Goal: Information Seeking & Learning: Learn about a topic

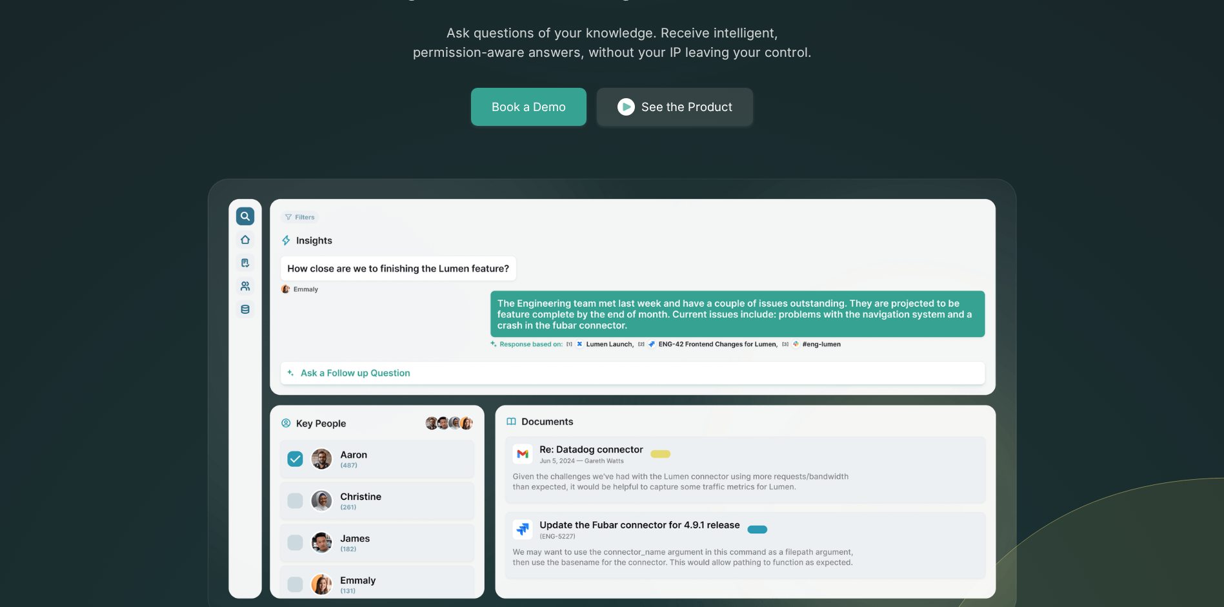
scroll to position [645, 0]
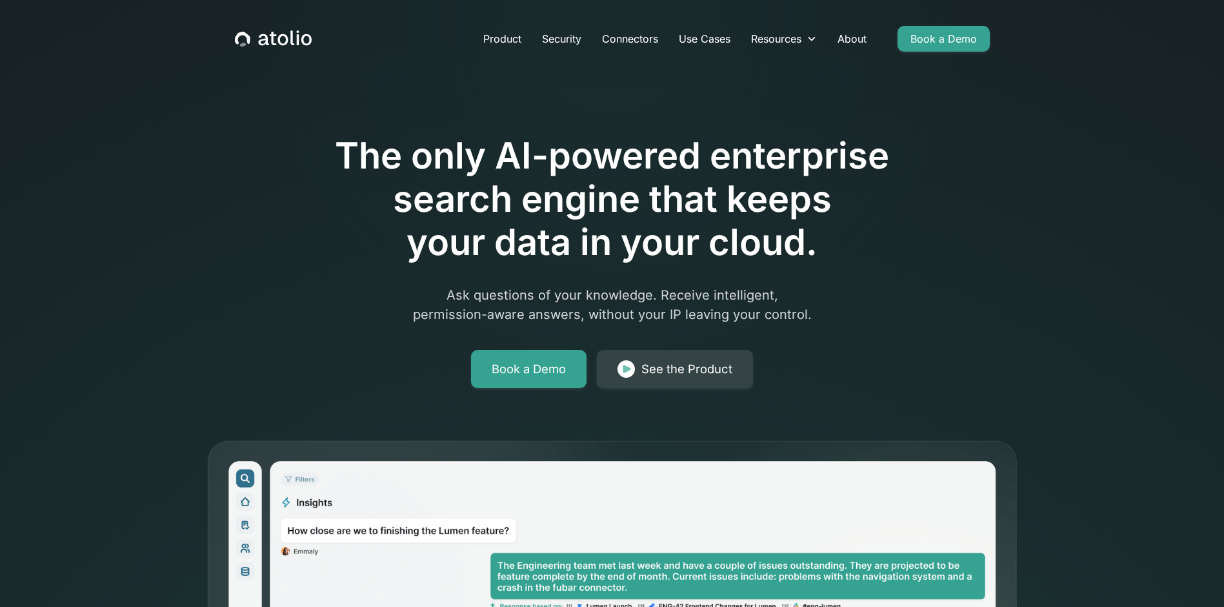
scroll to position [194, 0]
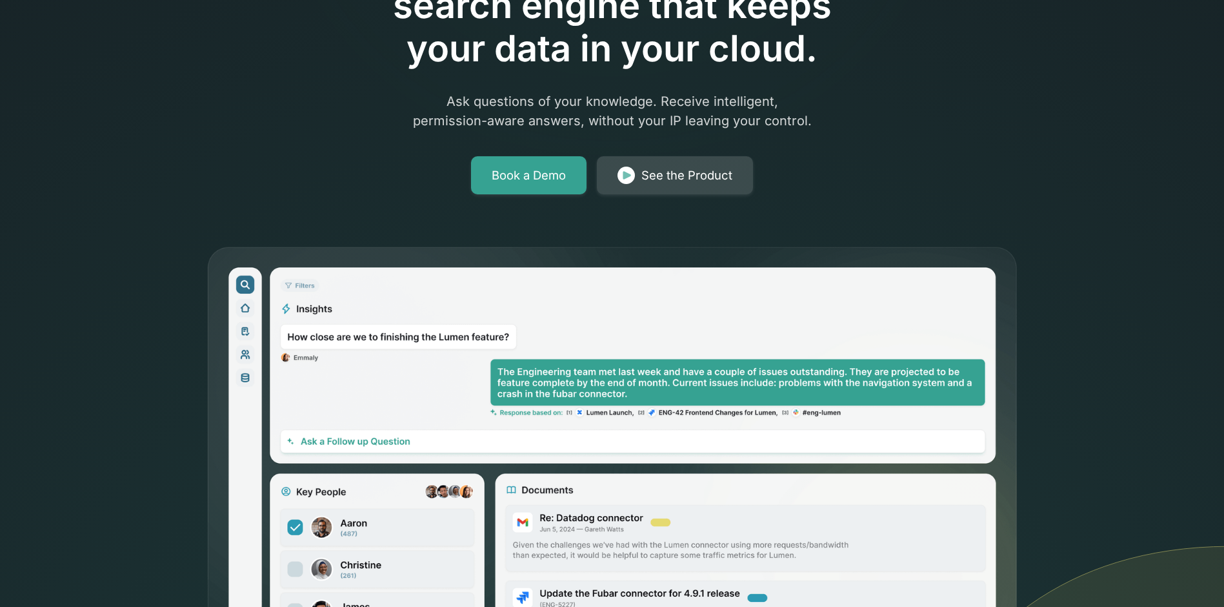
click at [701, 171] on div "See the Product" at bounding box center [686, 176] width 91 height 18
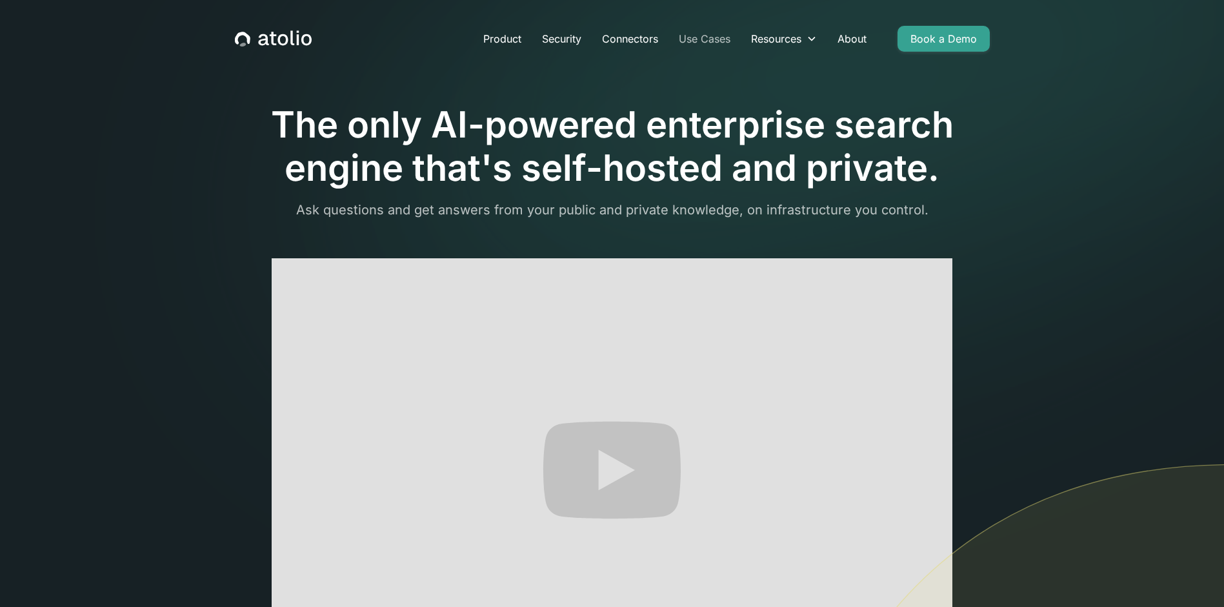
click at [709, 38] on link "Use Cases" at bounding box center [705, 39] width 72 height 26
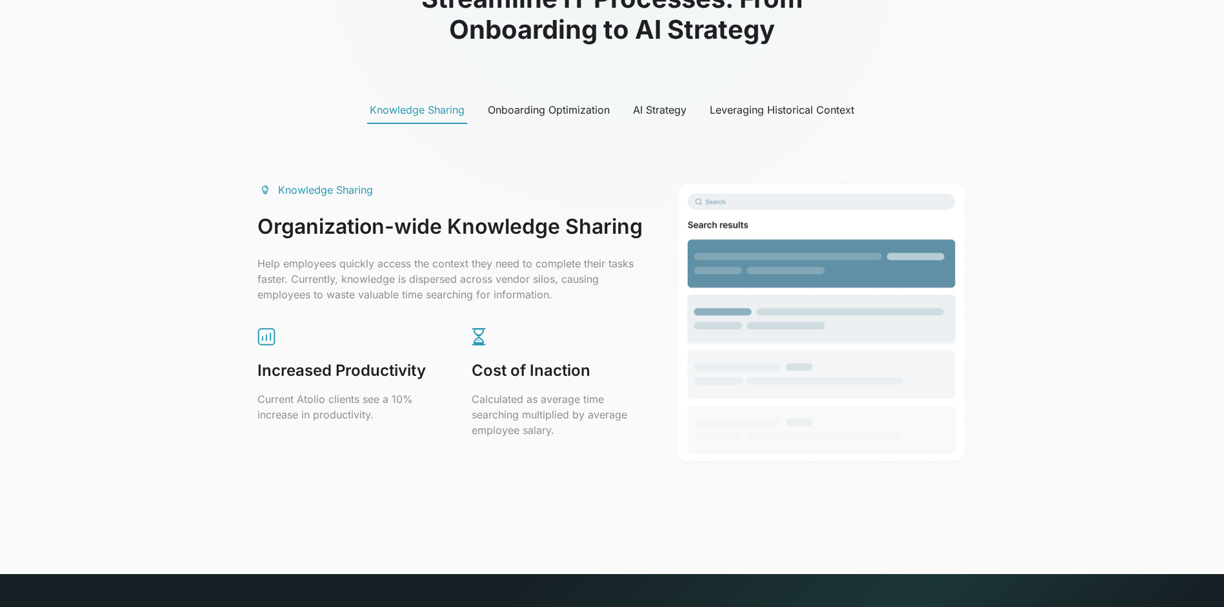
scroll to position [516, 0]
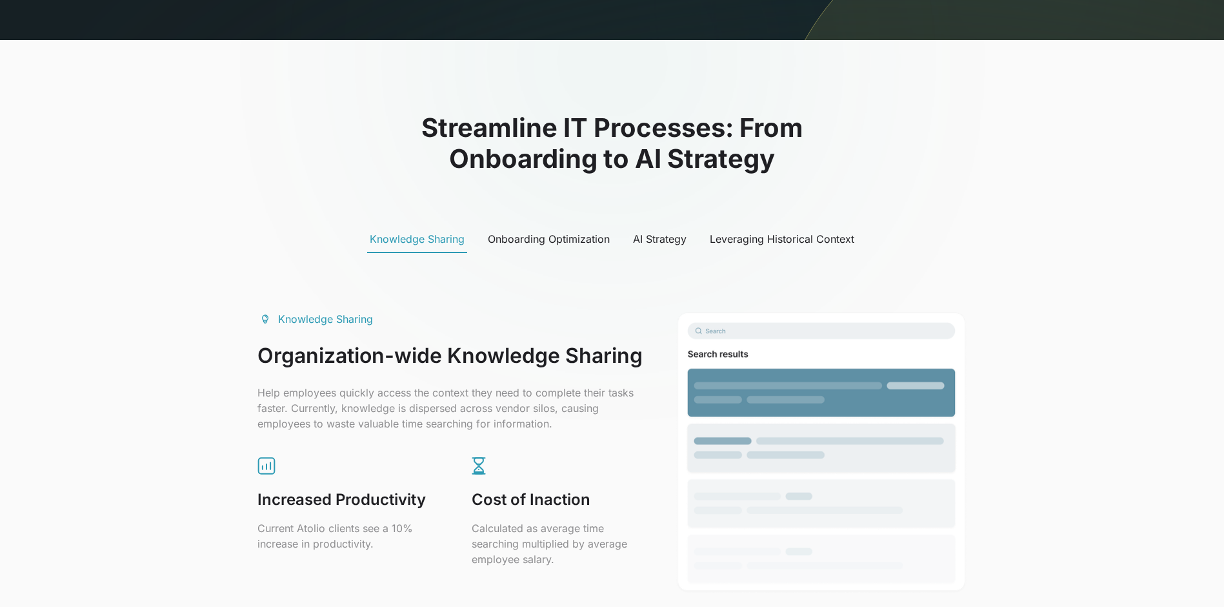
click at [649, 241] on div "AI Strategy" at bounding box center [660, 238] width 54 height 15
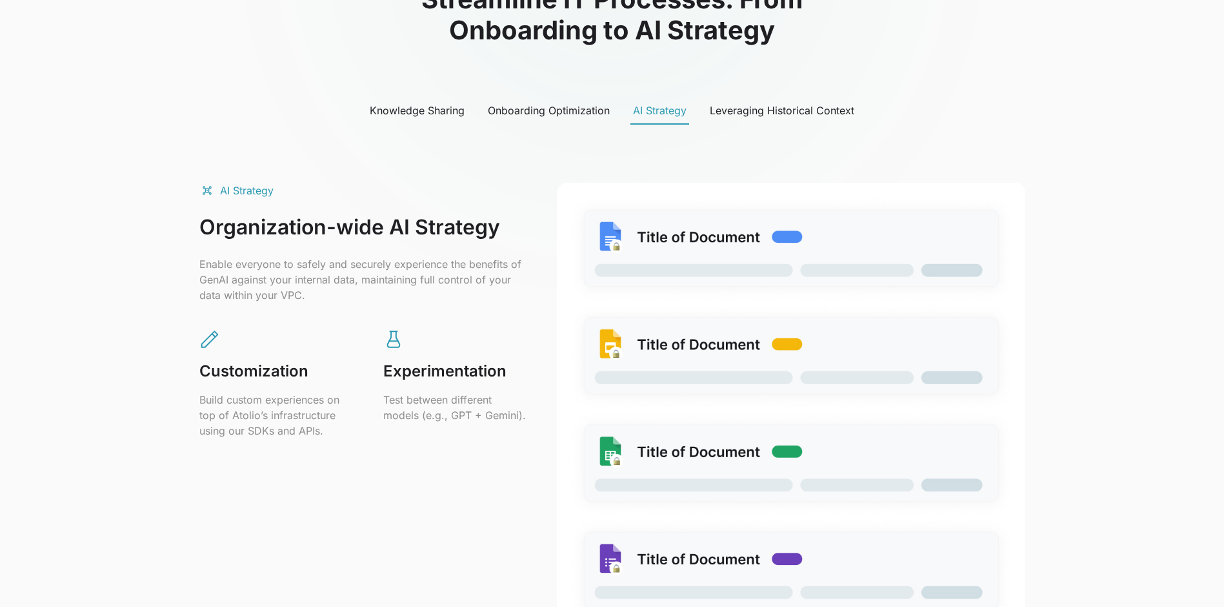
scroll to position [774, 0]
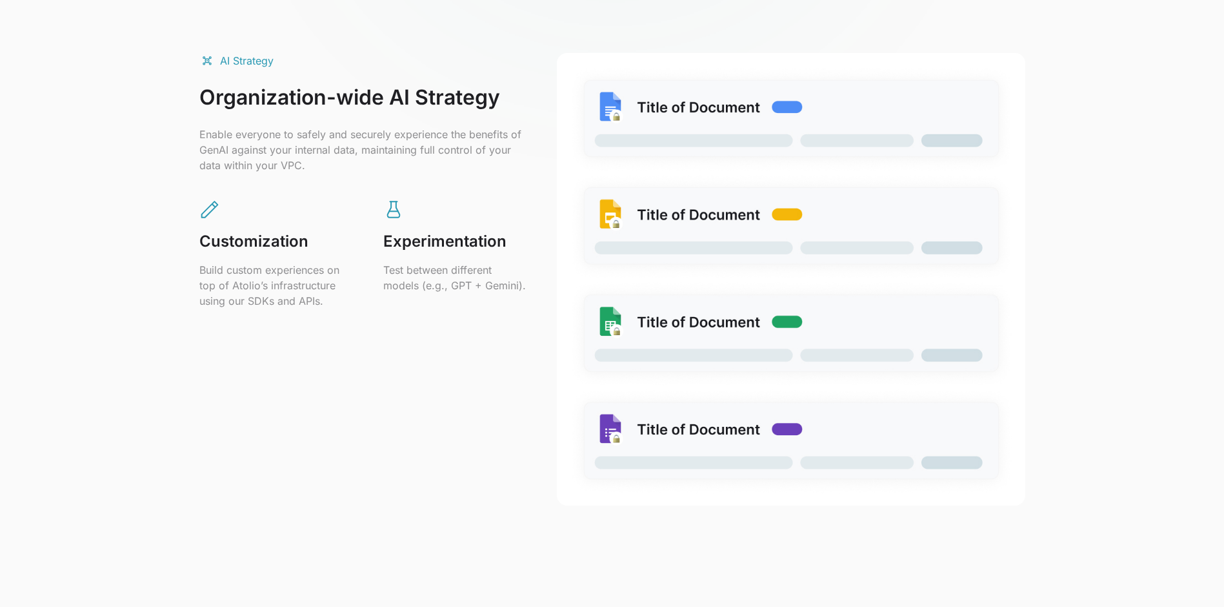
drag, startPoint x: 212, startPoint y: 152, endPoint x: 504, endPoint y: 165, distance: 292.7
click at [504, 165] on p "Enable everyone to safely and securely experience the benefits of GenAI against…" at bounding box center [362, 149] width 327 height 46
click at [333, 162] on p "Enable everyone to safely and securely experience the benefits of GenAI against…" at bounding box center [362, 149] width 327 height 46
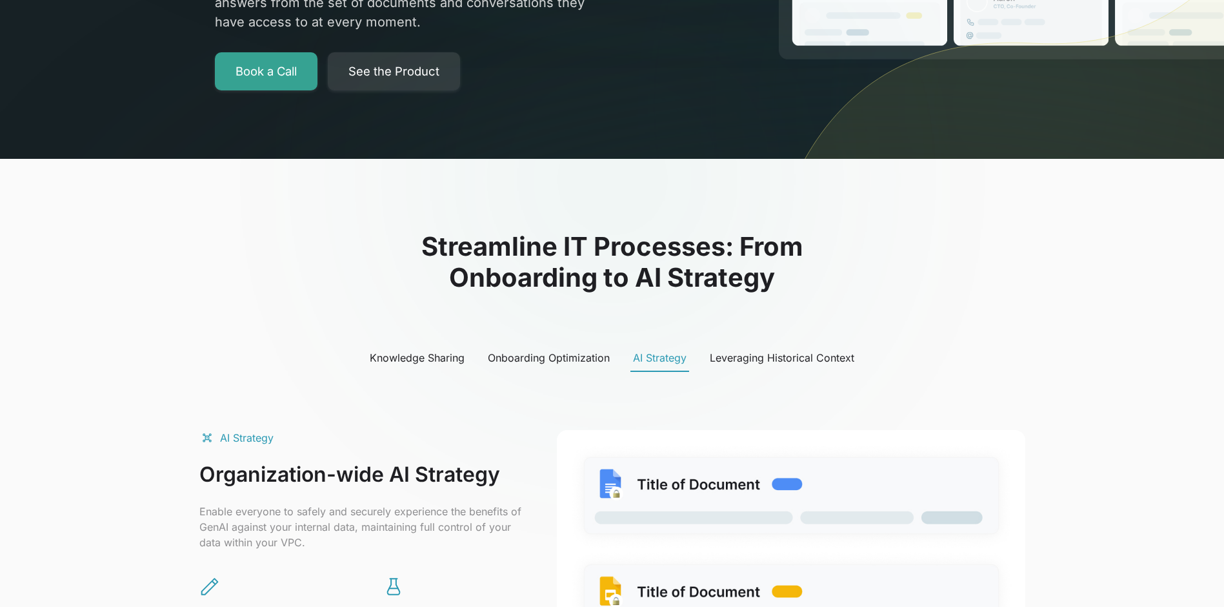
scroll to position [387, 0]
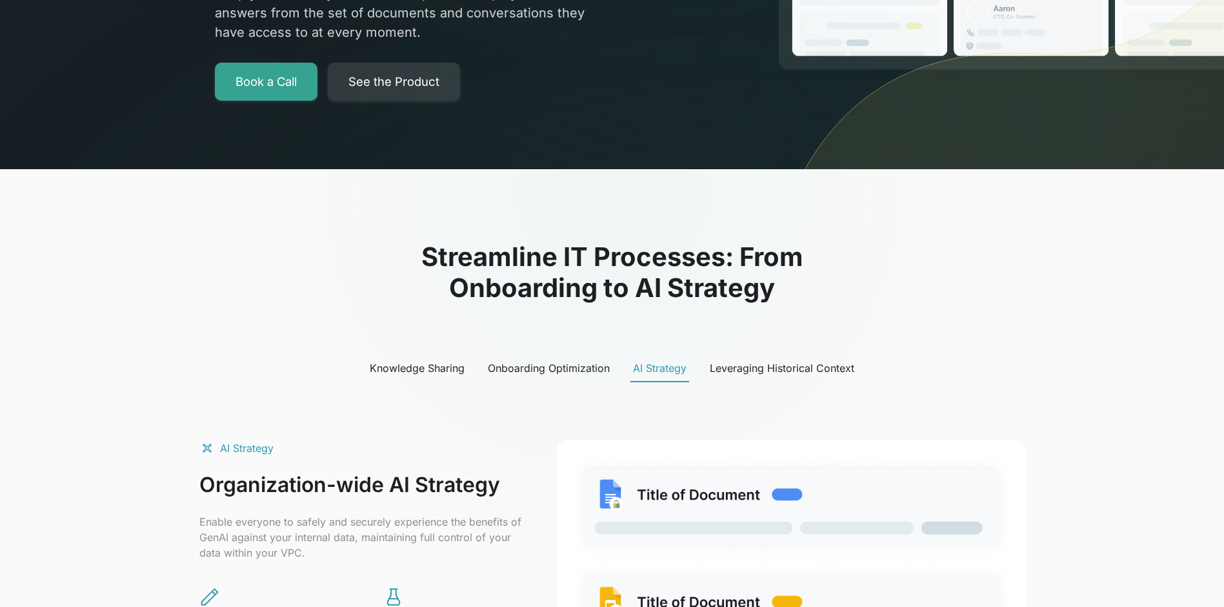
click at [536, 364] on div "Onboarding Optimization" at bounding box center [549, 367] width 122 height 15
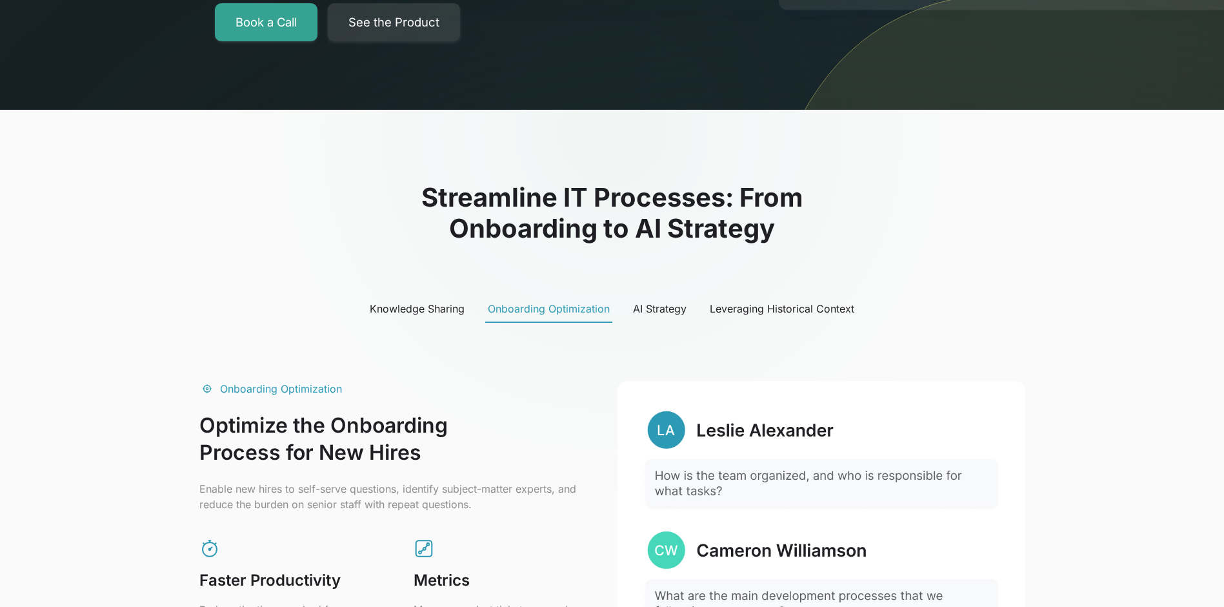
scroll to position [516, 0]
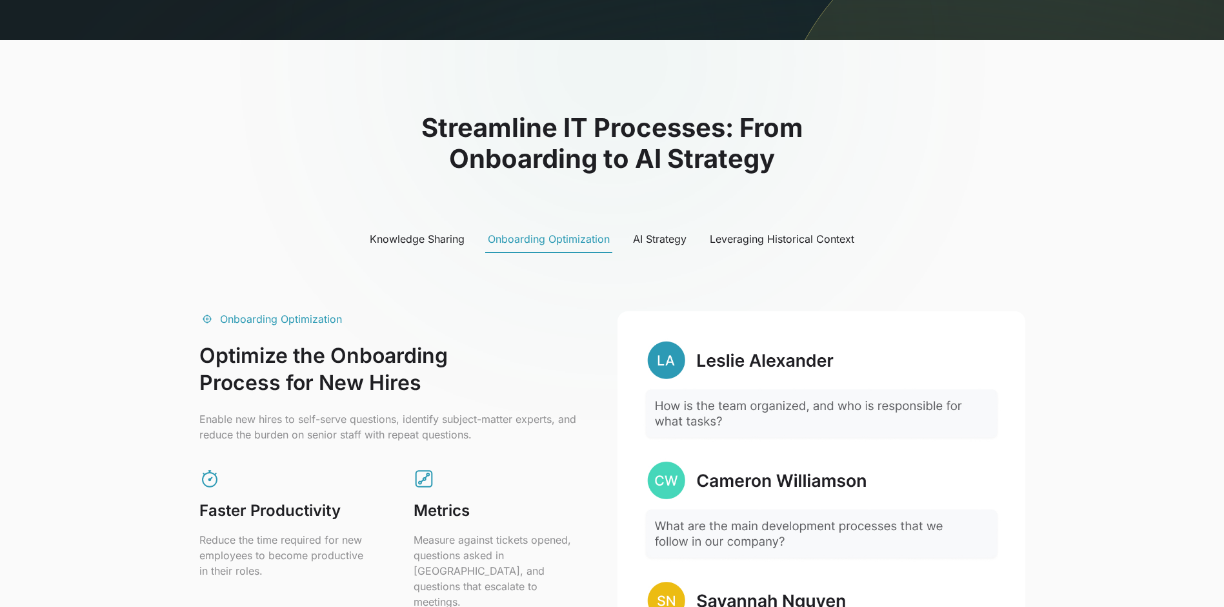
drag, startPoint x: 201, startPoint y: 354, endPoint x: 450, endPoint y: 381, distance: 251.2
click at [450, 381] on h3 "Optimize the Onboarding Process for New Hires" at bounding box center [392, 369] width 387 height 54
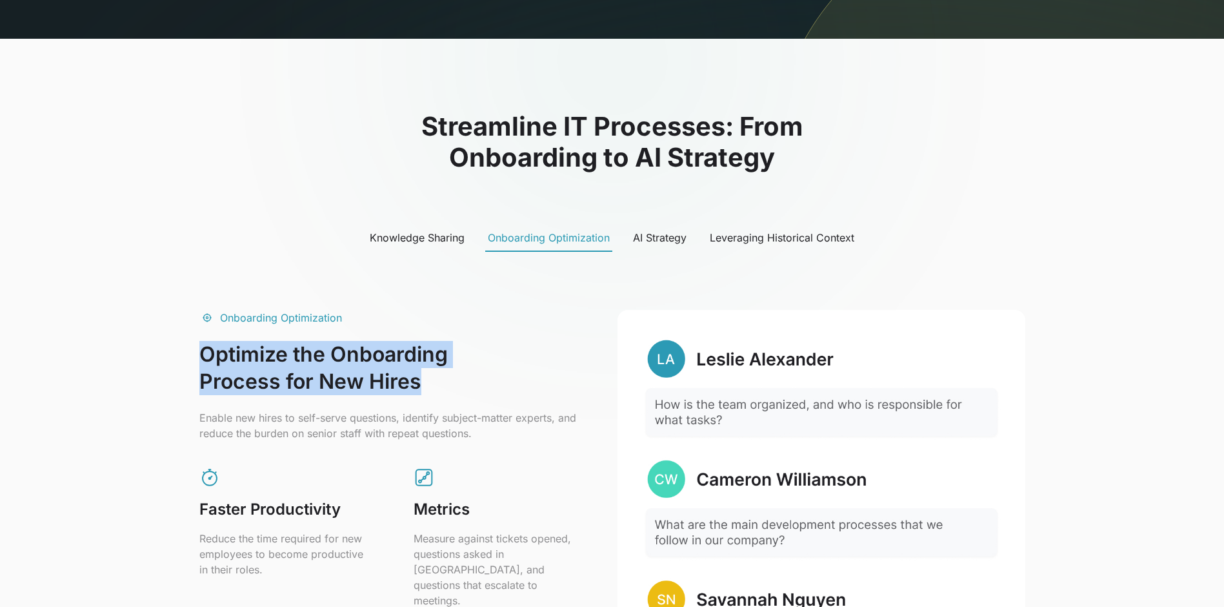
scroll to position [710, 0]
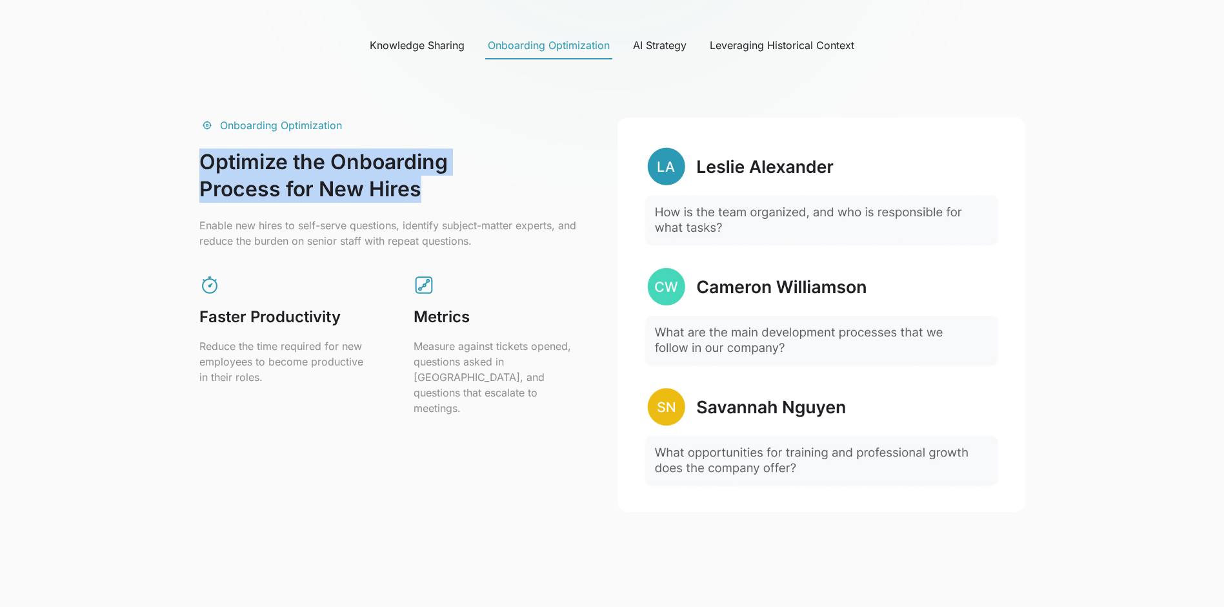
drag, startPoint x: 202, startPoint y: 223, endPoint x: 563, endPoint y: 245, distance: 361.4
click at [563, 245] on div "Onboarding Optimization Optimize the Onboarding Process for New Hires Enable ne…" at bounding box center [612, 314] width 826 height 394
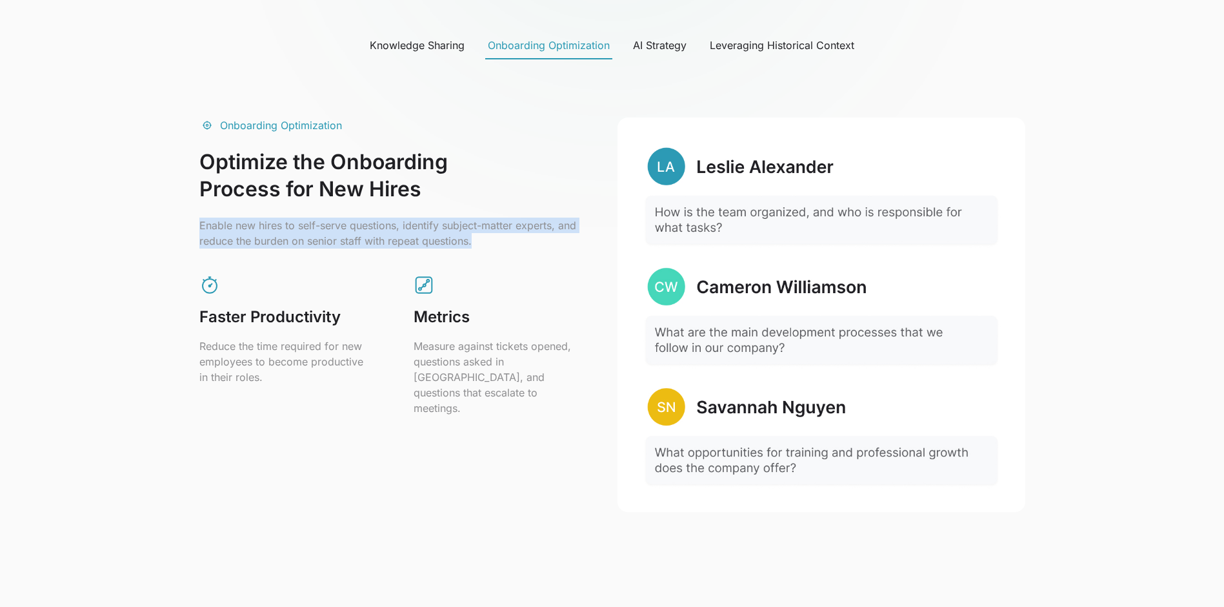
drag, startPoint x: 203, startPoint y: 317, endPoint x: 473, endPoint y: 323, distance: 270.5
click at [473, 323] on div "Faster Productivity Reduce the time required for new employees to become produc…" at bounding box center [392, 344] width 387 height 141
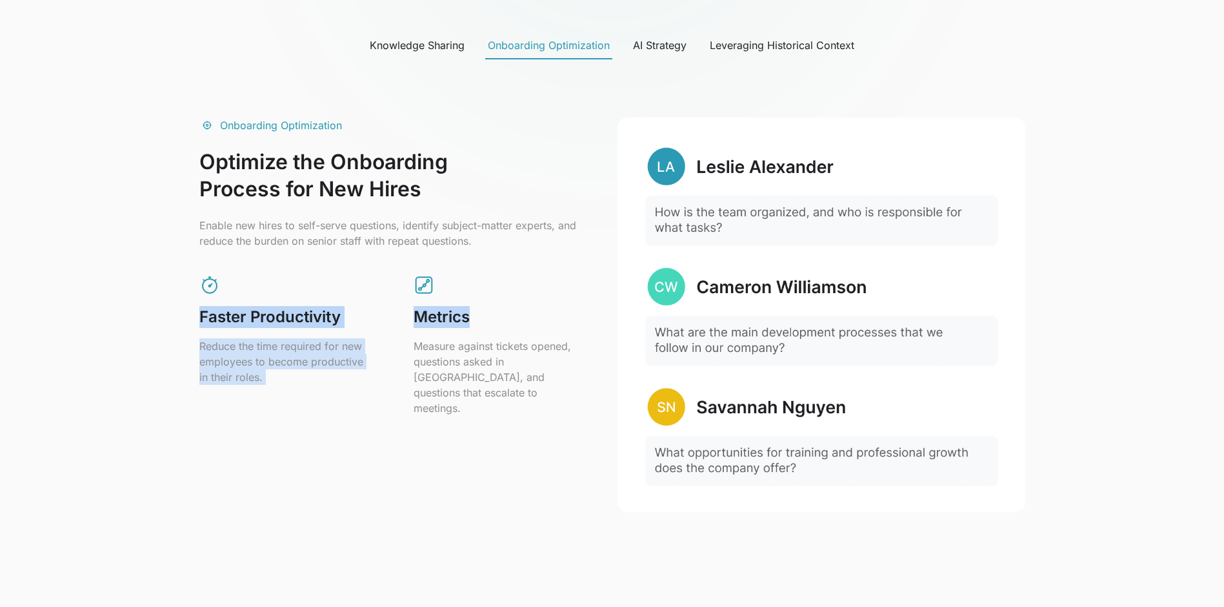
click at [438, 393] on p "Measure against tickets opened, questions asked in Slack, and questions that es…" at bounding box center [500, 376] width 173 height 77
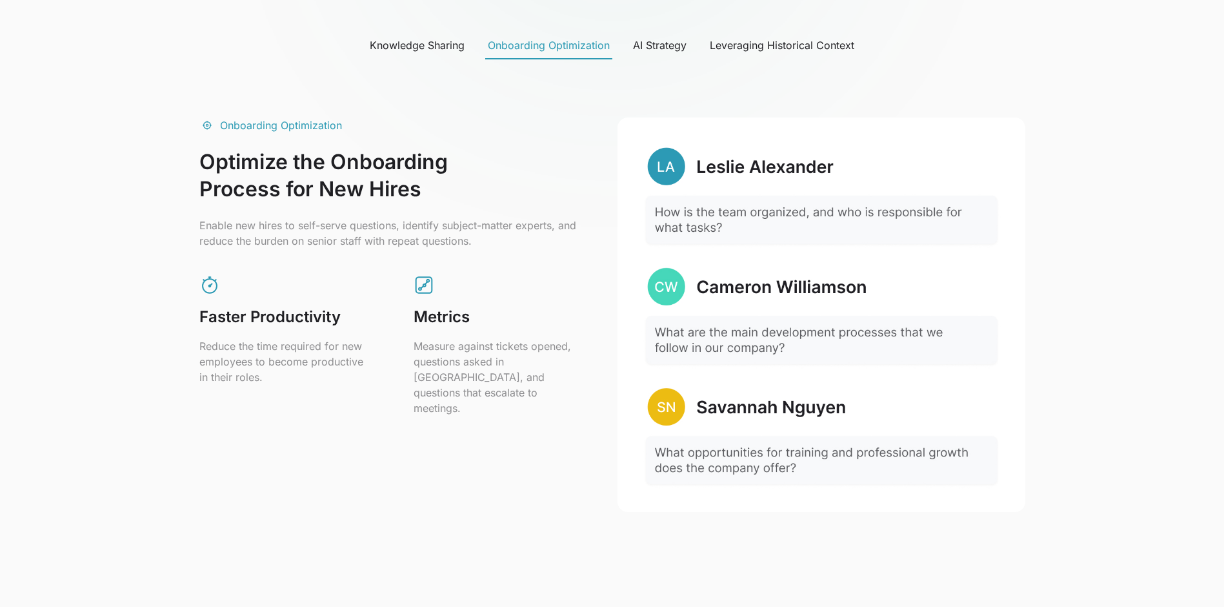
click at [414, 281] on icon at bounding box center [424, 284] width 21 height 21
click at [414, 321] on h2 "Metrics" at bounding box center [500, 317] width 173 height 22
drag, startPoint x: 452, startPoint y: 323, endPoint x: 379, endPoint y: 318, distance: 73.7
click at [379, 318] on div "Faster Productivity Reduce the time required for new employees to become produc…" at bounding box center [392, 344] width 387 height 141
click at [762, 48] on div "Leveraging Historical Context" at bounding box center [782, 44] width 145 height 15
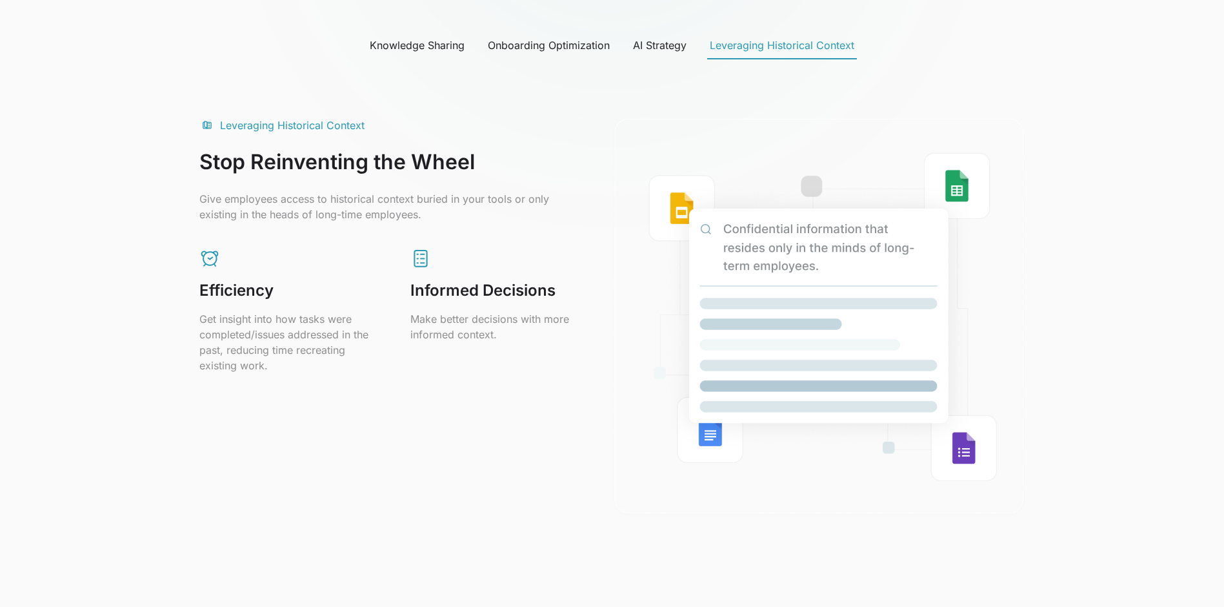
drag, startPoint x: 207, startPoint y: 321, endPoint x: 265, endPoint y: 323, distance: 58.1
click at [265, 323] on p "Get insight into how tasks were completed/issues addressed in the past, reducin…" at bounding box center [284, 342] width 170 height 62
click at [279, 365] on p "Get insight into how tasks were completed/issues addressed in the past, reducin…" at bounding box center [284, 342] width 170 height 62
drag, startPoint x: 201, startPoint y: 318, endPoint x: 288, endPoint y: 368, distance: 100.3
click at [288, 368] on p "Get insight into how tasks were completed/issues addressed in the past, reducin…" at bounding box center [284, 342] width 170 height 62
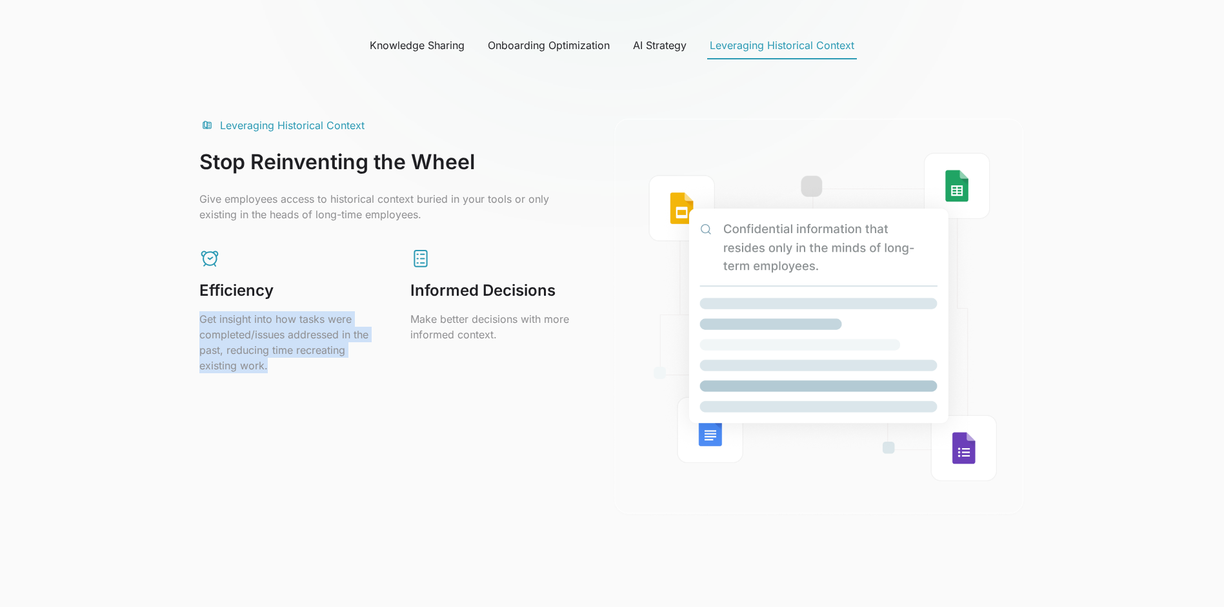
click at [427, 45] on div "Knowledge Sharing" at bounding box center [417, 44] width 95 height 15
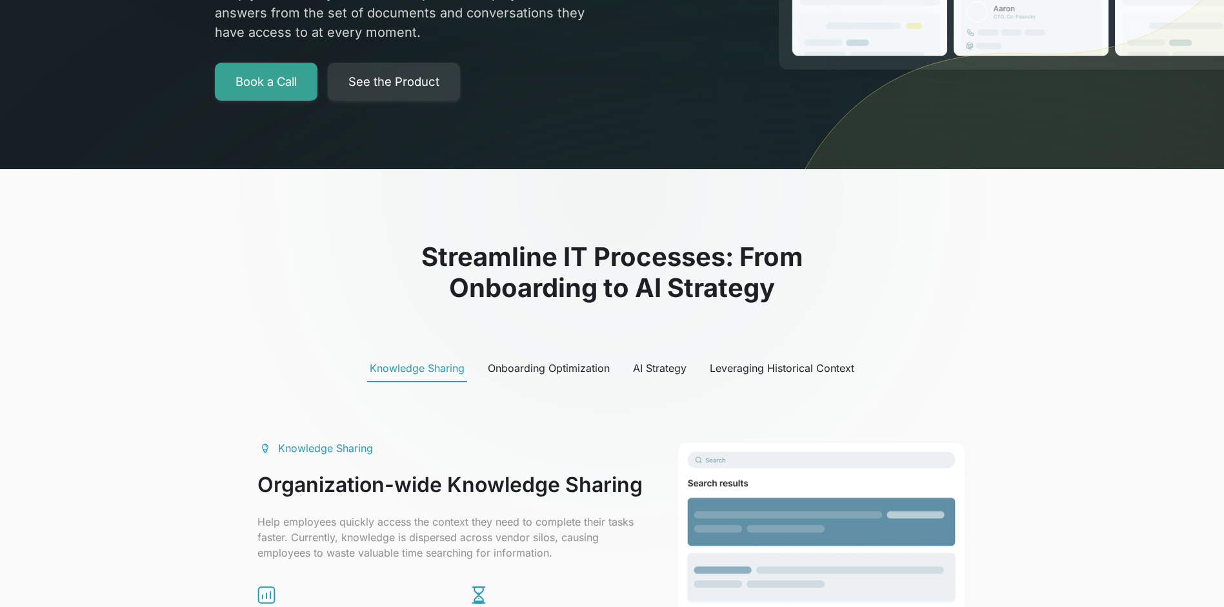
scroll to position [0, 0]
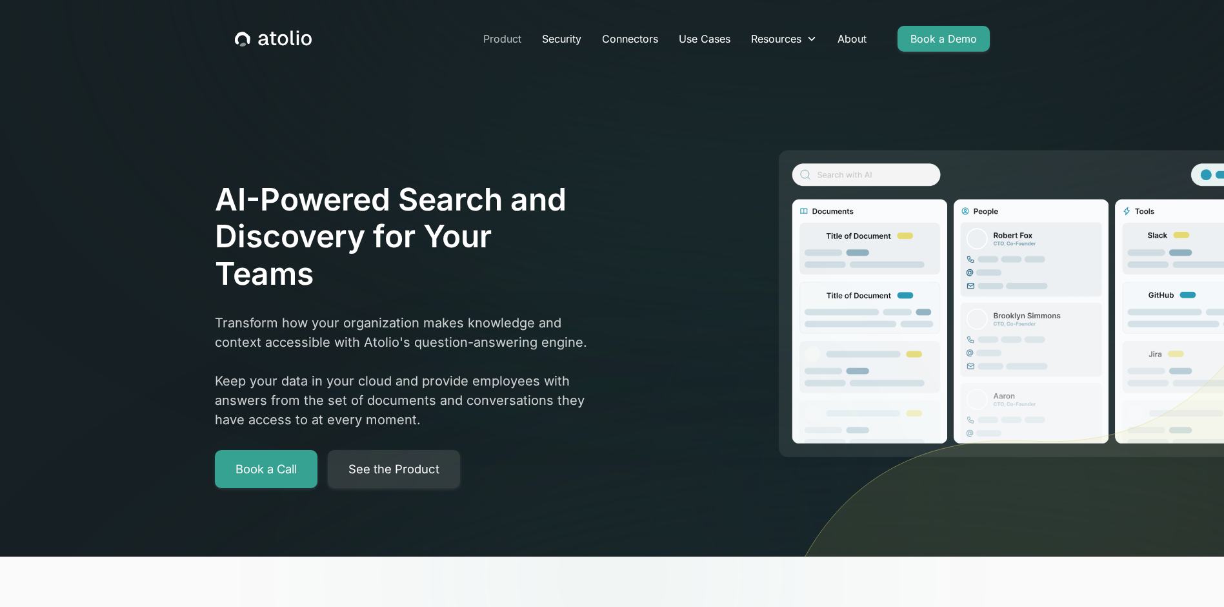
click at [498, 38] on link "Product" at bounding box center [502, 39] width 59 height 26
